Goal: Navigation & Orientation: Find specific page/section

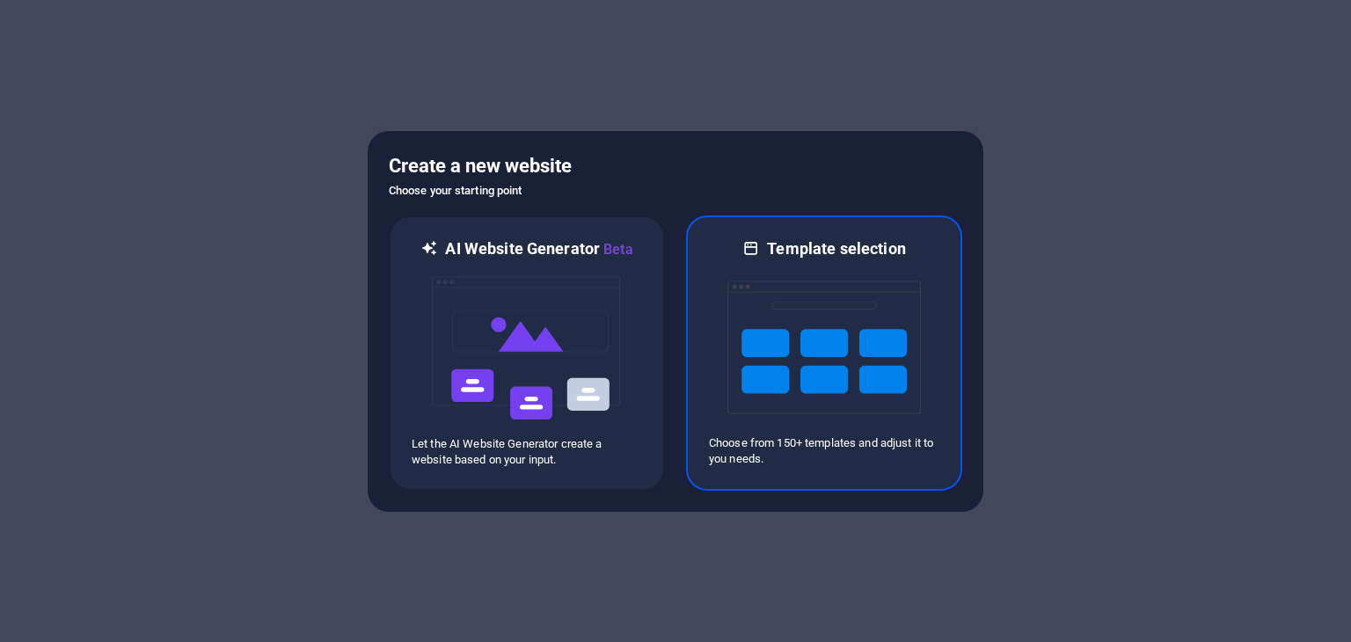
click at [766, 341] on img at bounding box center [823, 347] width 193 height 176
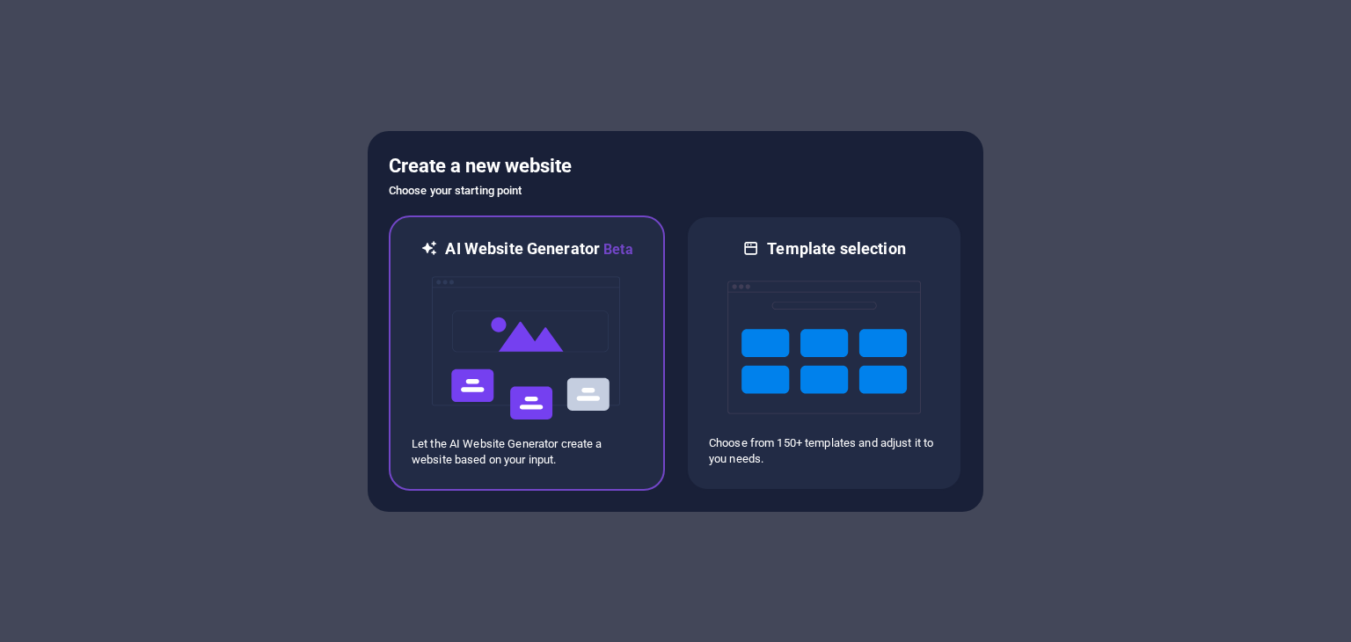
click at [556, 303] on img at bounding box center [526, 348] width 193 height 176
